Goal: Obtain resource: Obtain resource

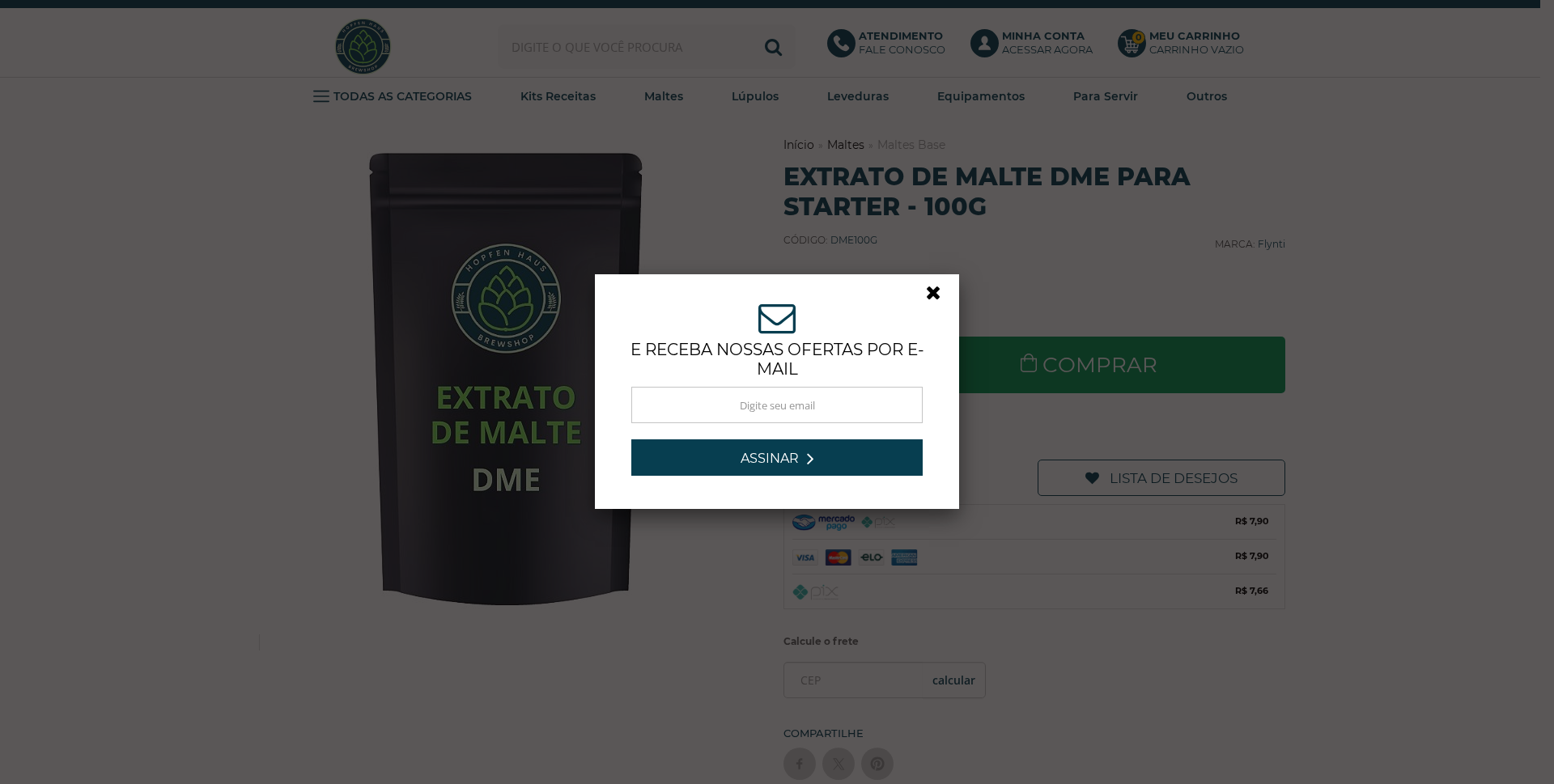
click at [925, 294] on link at bounding box center [939, 296] width 29 height 29
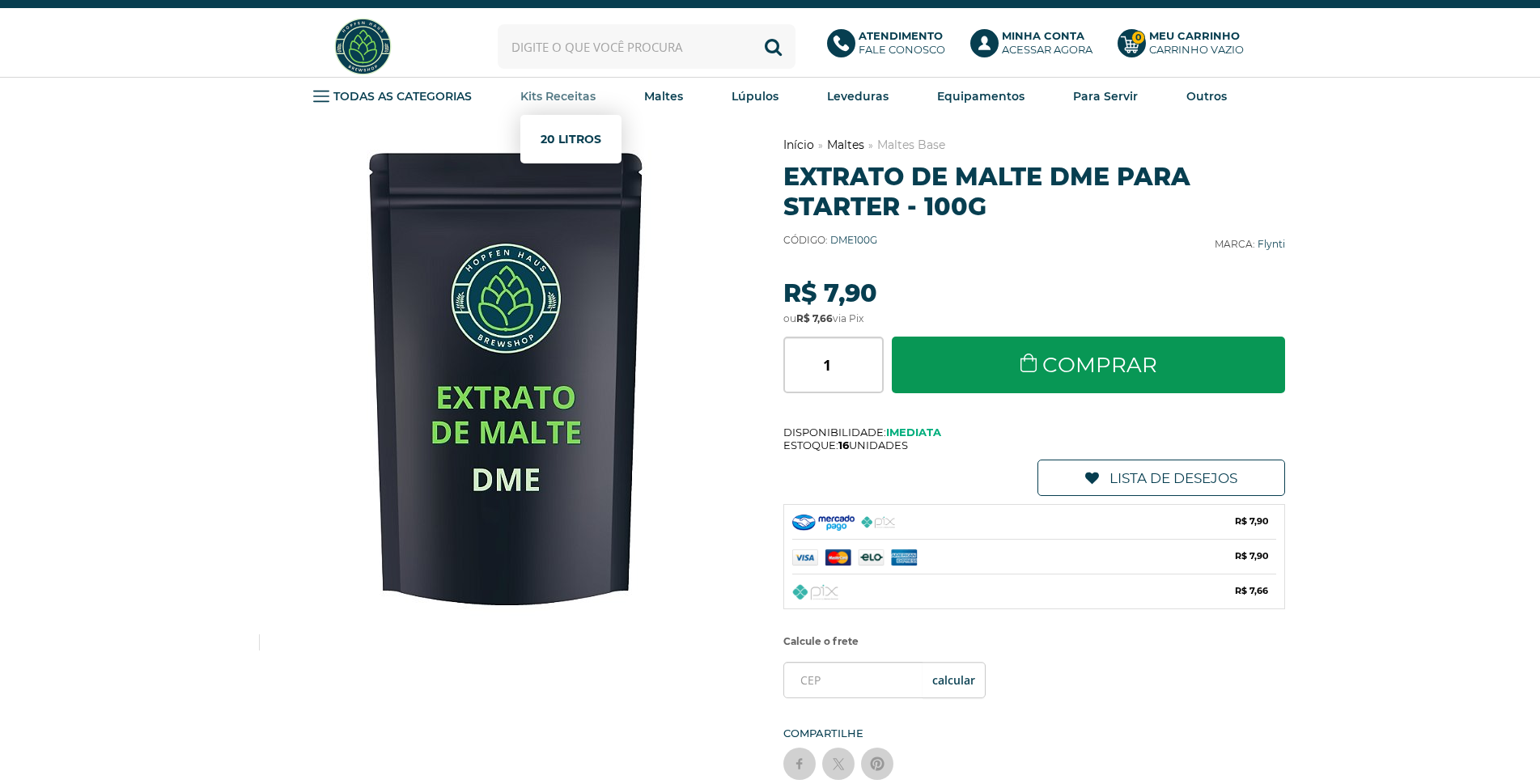
click at [579, 138] on link "20 Litros" at bounding box center [571, 138] width 61 height 32
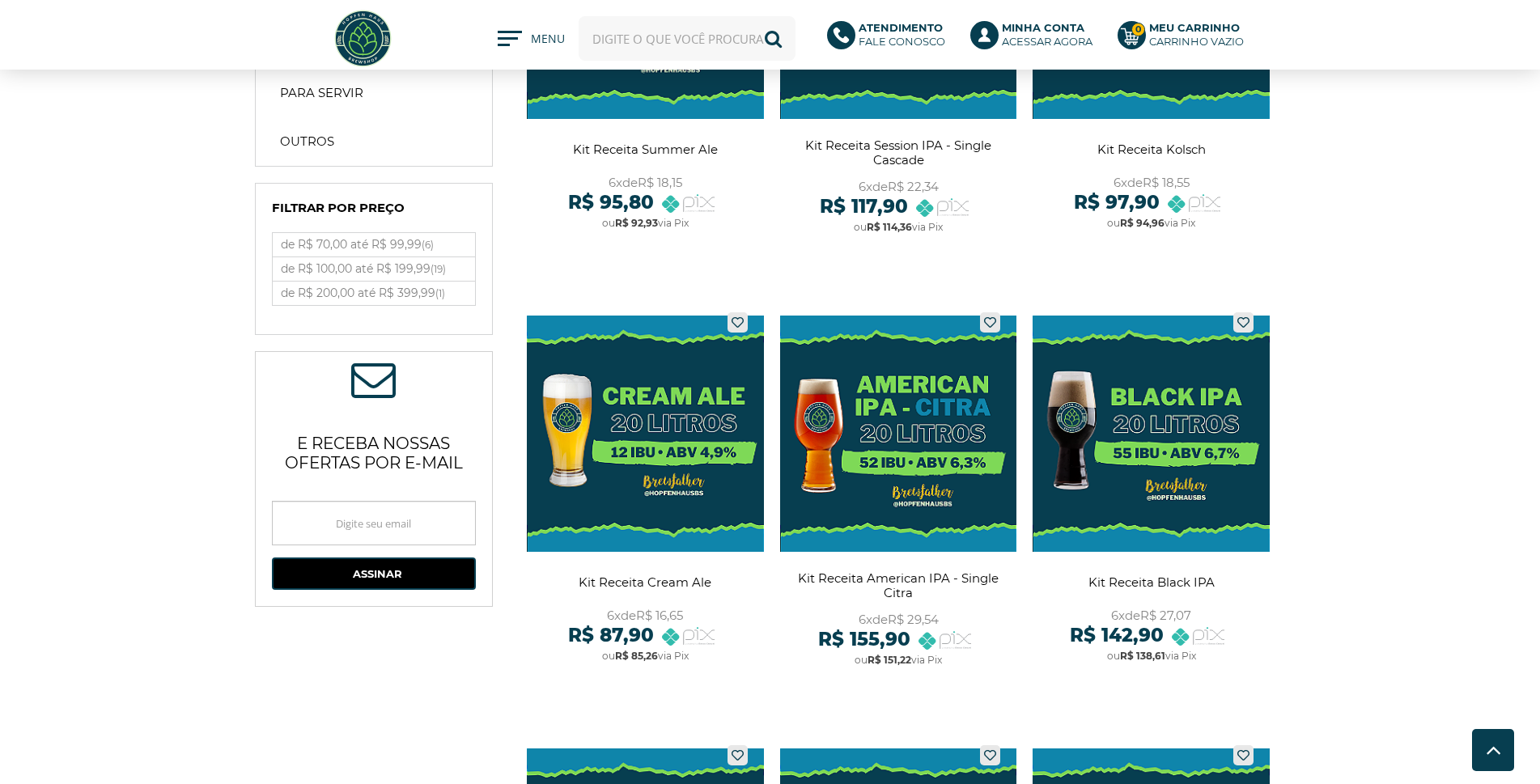
scroll to position [242, 0]
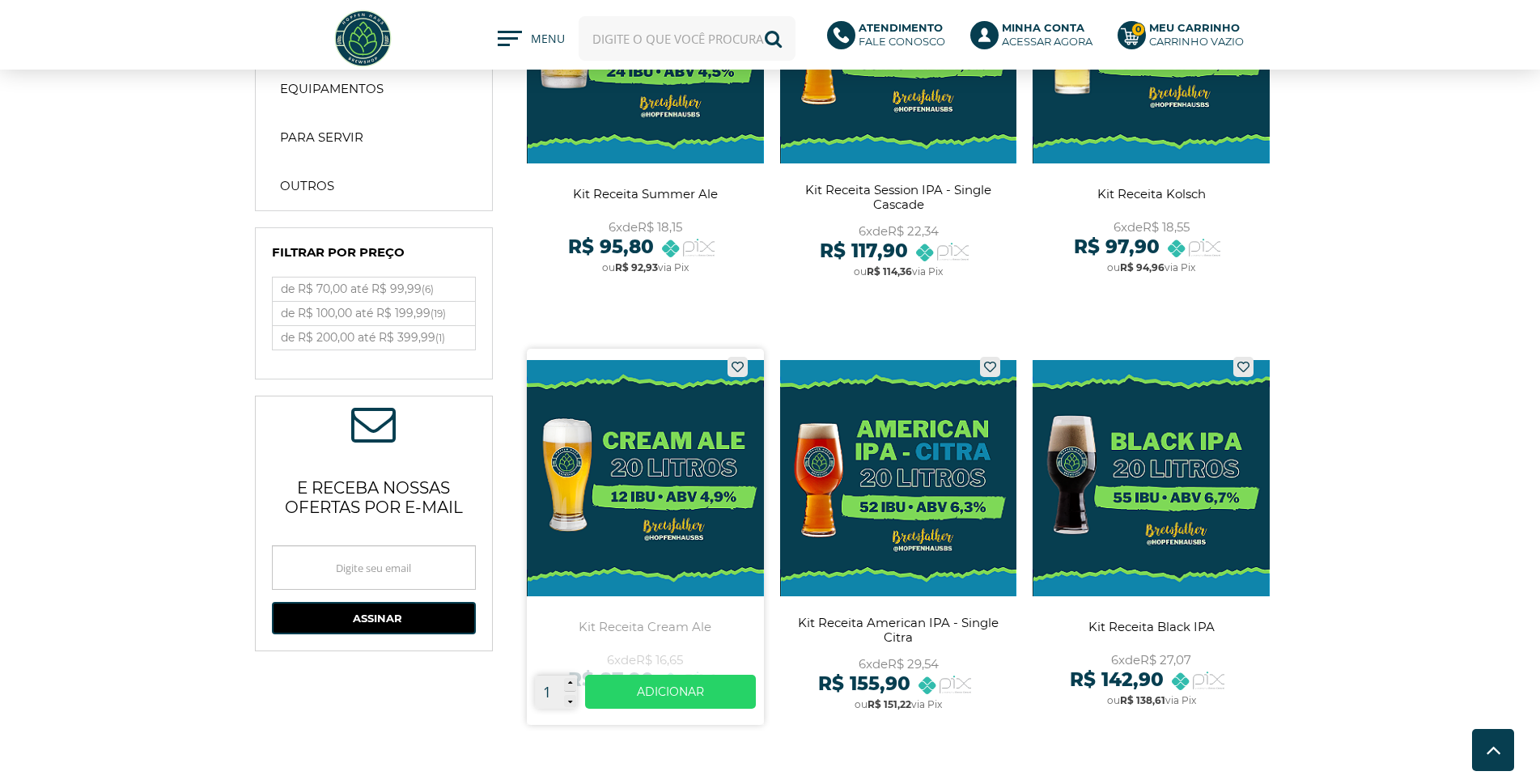
click at [679, 626] on link at bounding box center [645, 537] width 237 height 376
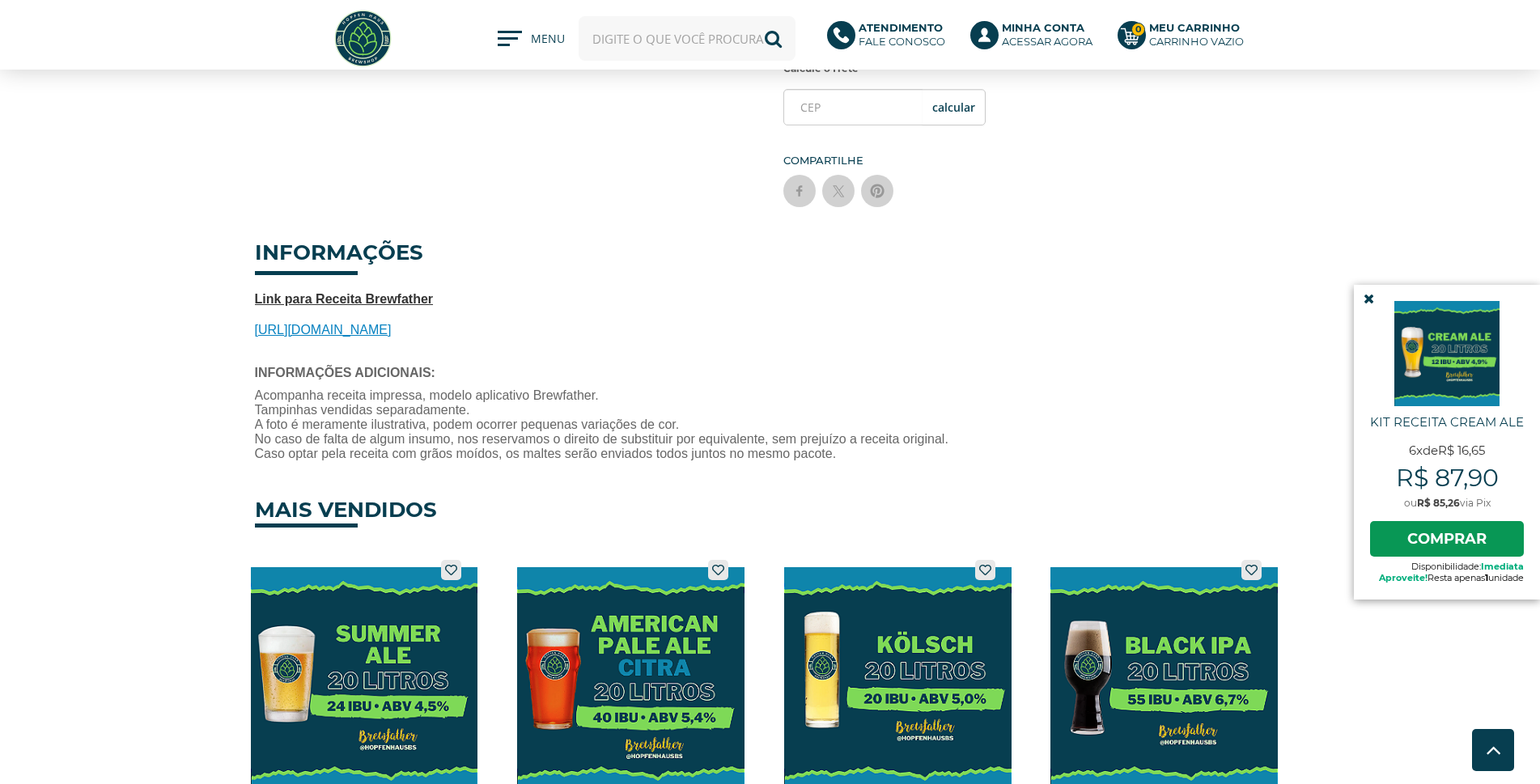
scroll to position [486, 0]
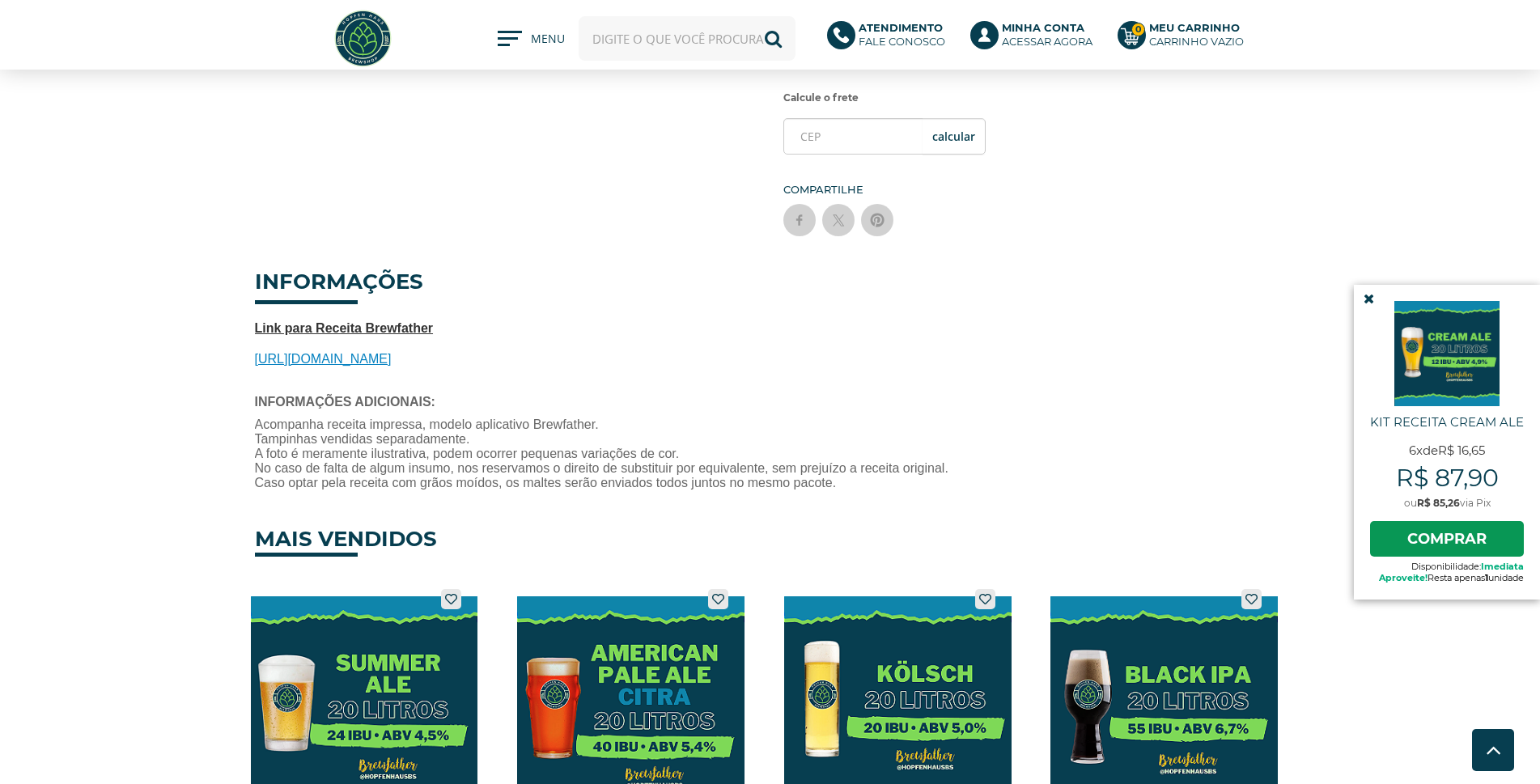
click at [392, 357] on span "https://share.brewfather.app/AXm74zvEsin5zT" at bounding box center [323, 359] width 137 height 14
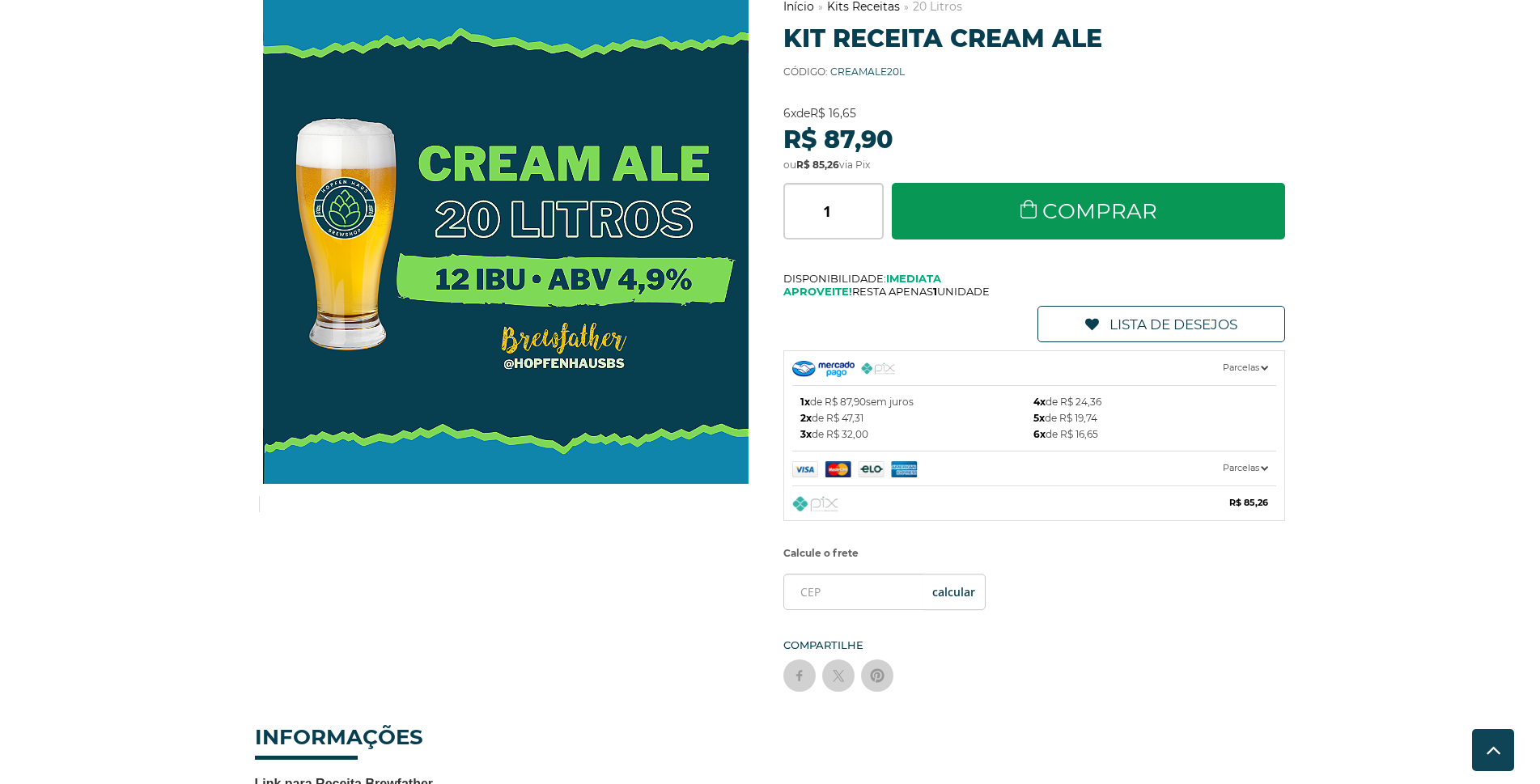
scroll to position [0, 0]
